Goal: Information Seeking & Learning: Check status

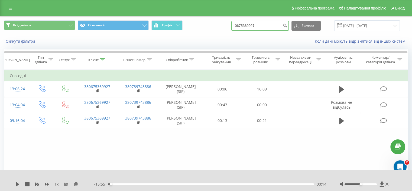
click at [253, 27] on input "0675369927" at bounding box center [260, 26] width 57 height 10
paste input "(073) 575-70-57"
drag, startPoint x: 274, startPoint y: 27, endPoint x: 240, endPoint y: 28, distance: 34.7
click at [240, 28] on input "06753 (073) 575-70-5769927" at bounding box center [260, 26] width 57 height 10
type input "5769927"
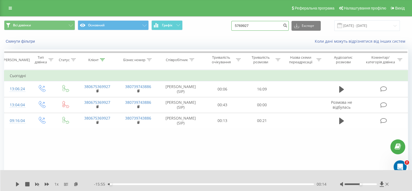
drag, startPoint x: 260, startPoint y: 25, endPoint x: 230, endPoint y: 28, distance: 30.0
click at [230, 28] on div "Всі дзвінки Основний Графік 5769927 Експорт .csv .xls .xlsx 19.06.2025 - 19.09.…" at bounding box center [206, 25] width 404 height 11
paste input "(073) 575-70-57"
type input "(073) 575-70-57"
click at [288, 24] on icon "submit" at bounding box center [285, 24] width 5 height 3
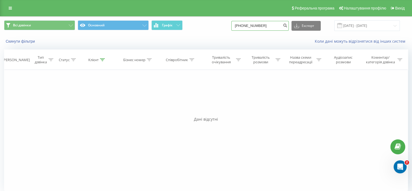
click at [244, 25] on input "(073)575-70-57" at bounding box center [260, 26] width 57 height 10
click at [250, 25] on input "073)575-70-57" at bounding box center [260, 26] width 57 height 10
click at [255, 24] on input "073575-70-57" at bounding box center [260, 26] width 57 height 10
click at [260, 25] on input "07357570-57" at bounding box center [260, 26] width 57 height 10
type input "0735757057"
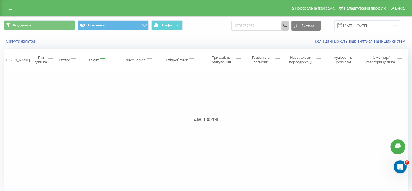
click at [288, 26] on icon "submit" at bounding box center [285, 24] width 5 height 3
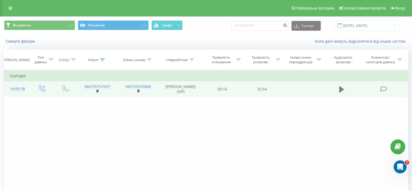
click at [343, 87] on icon at bounding box center [341, 89] width 5 height 8
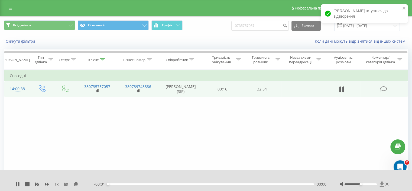
click at [381, 183] on icon at bounding box center [382, 183] width 4 height 5
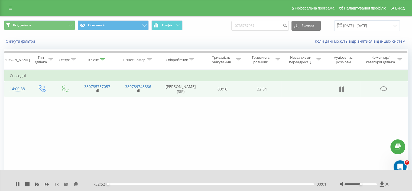
click at [341, 89] on icon at bounding box center [340, 89] width 2 height 6
